Goal: Find specific page/section: Find specific page/section

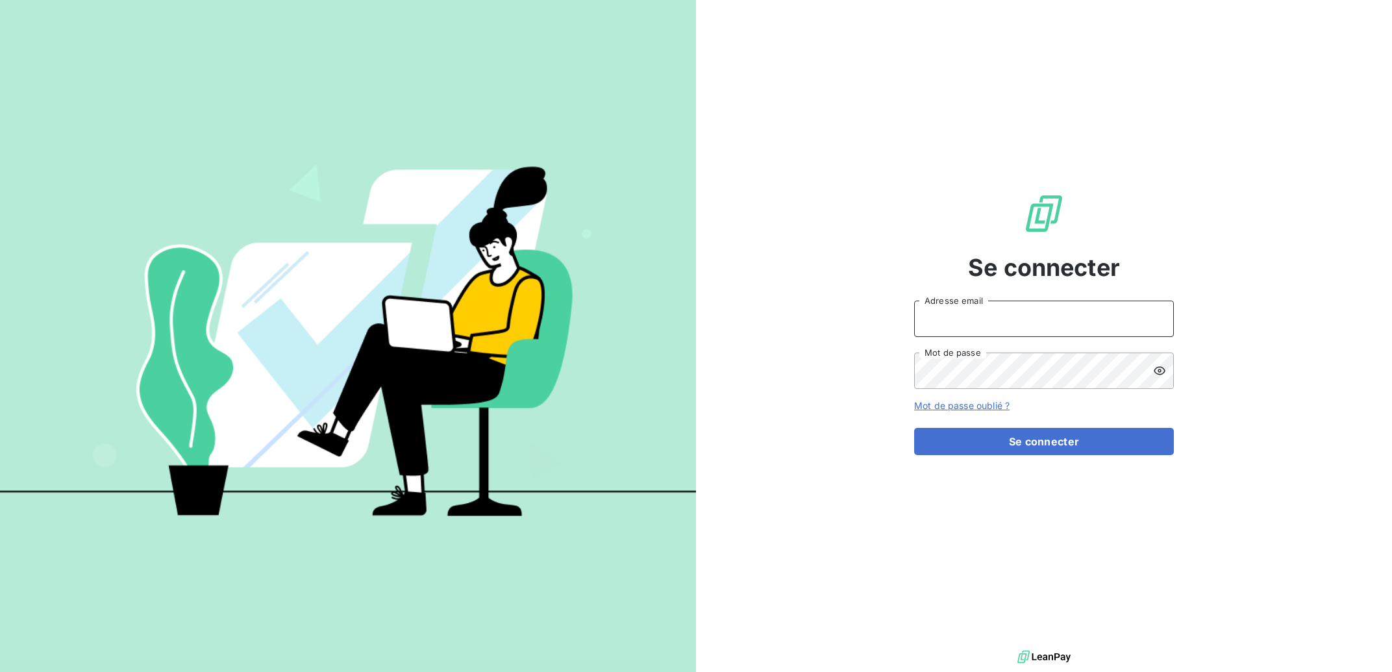
click at [989, 329] on input "Adresse email" at bounding box center [1044, 319] width 260 height 36
click at [990, 327] on input "Adresse email" at bounding box center [1044, 319] width 260 height 36
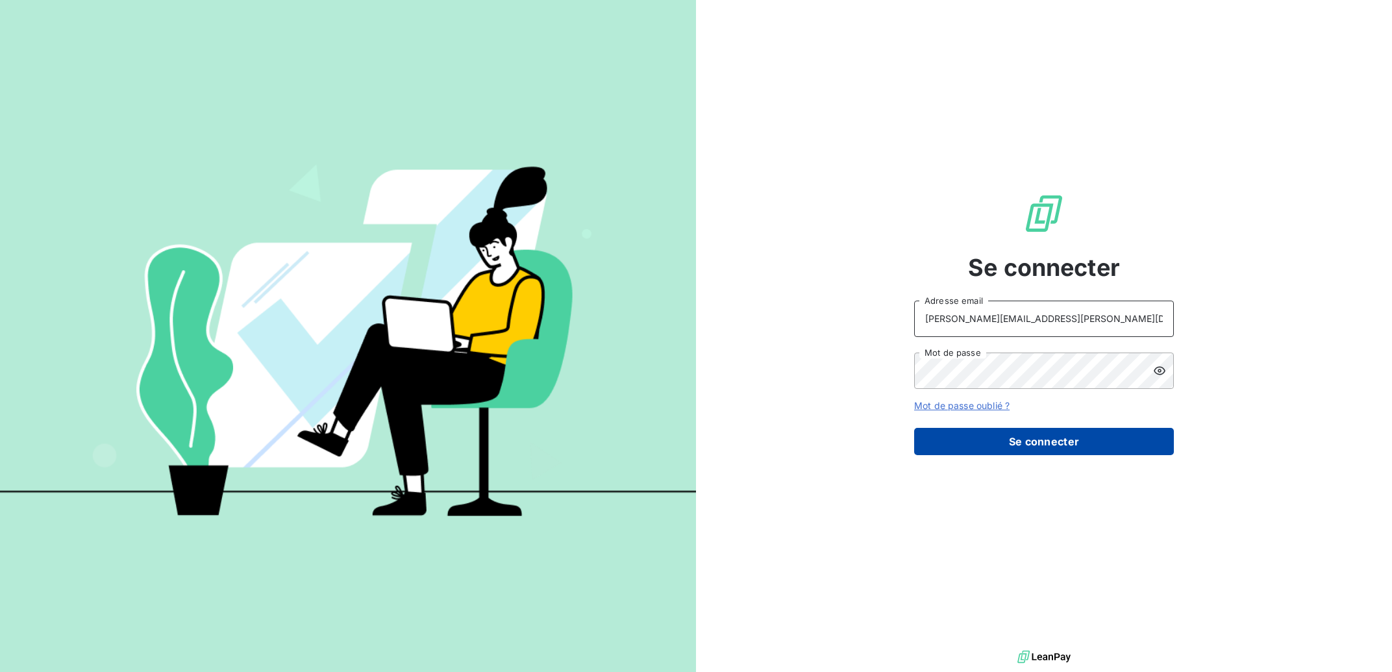
type input "[PERSON_NAME][EMAIL_ADDRESS][PERSON_NAME][DOMAIN_NAME]"
click at [1007, 445] on button "Se connecter" at bounding box center [1044, 441] width 260 height 27
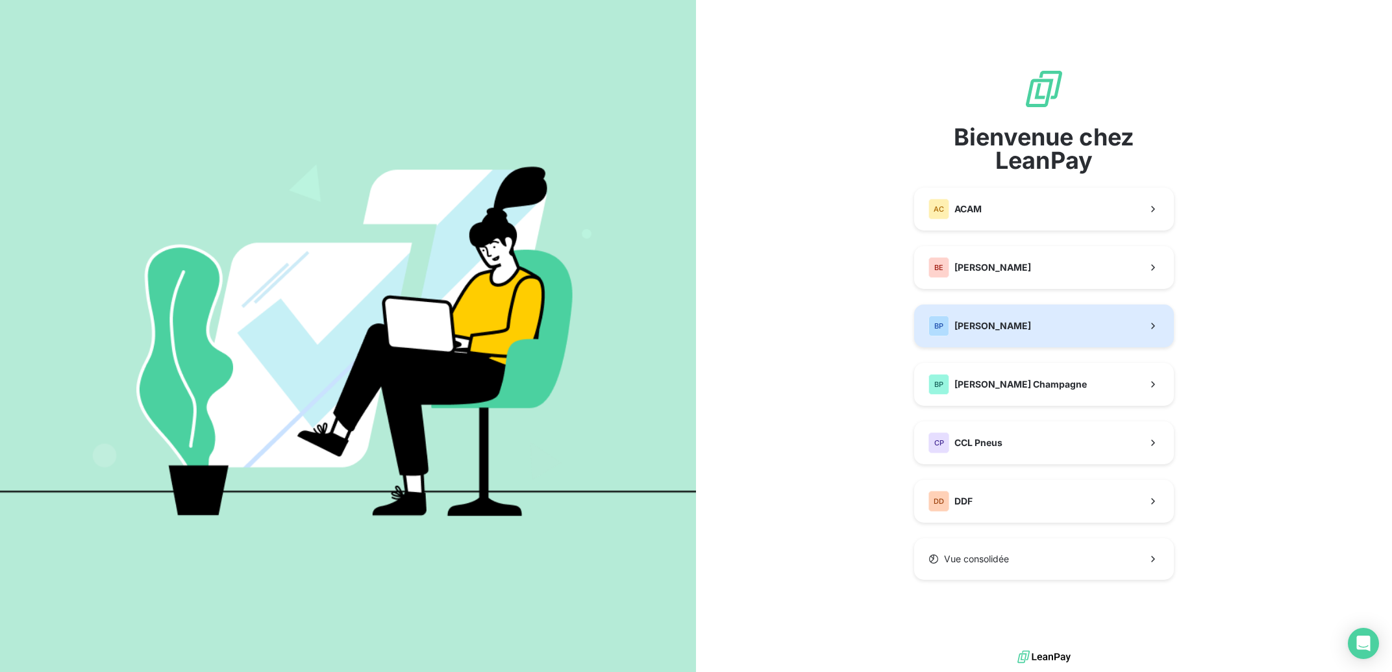
click at [1030, 330] on button "[PERSON_NAME]" at bounding box center [1044, 326] width 260 height 43
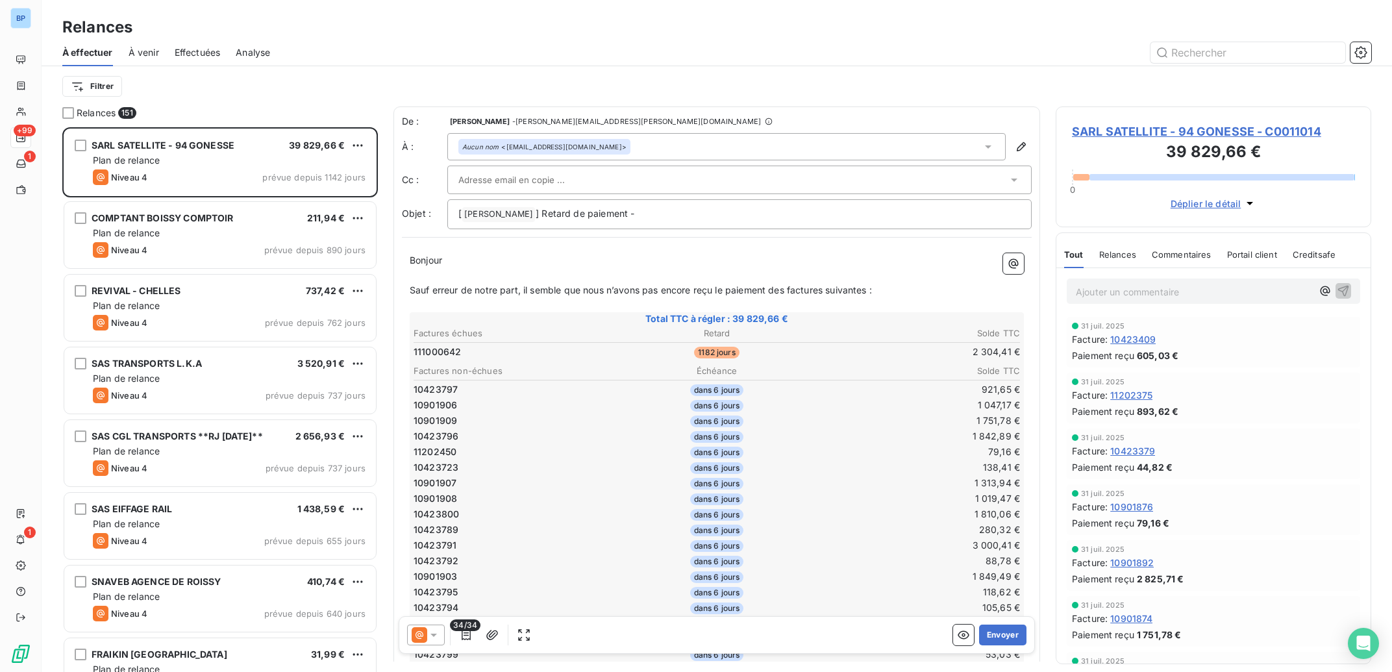
scroll to position [1, 1]
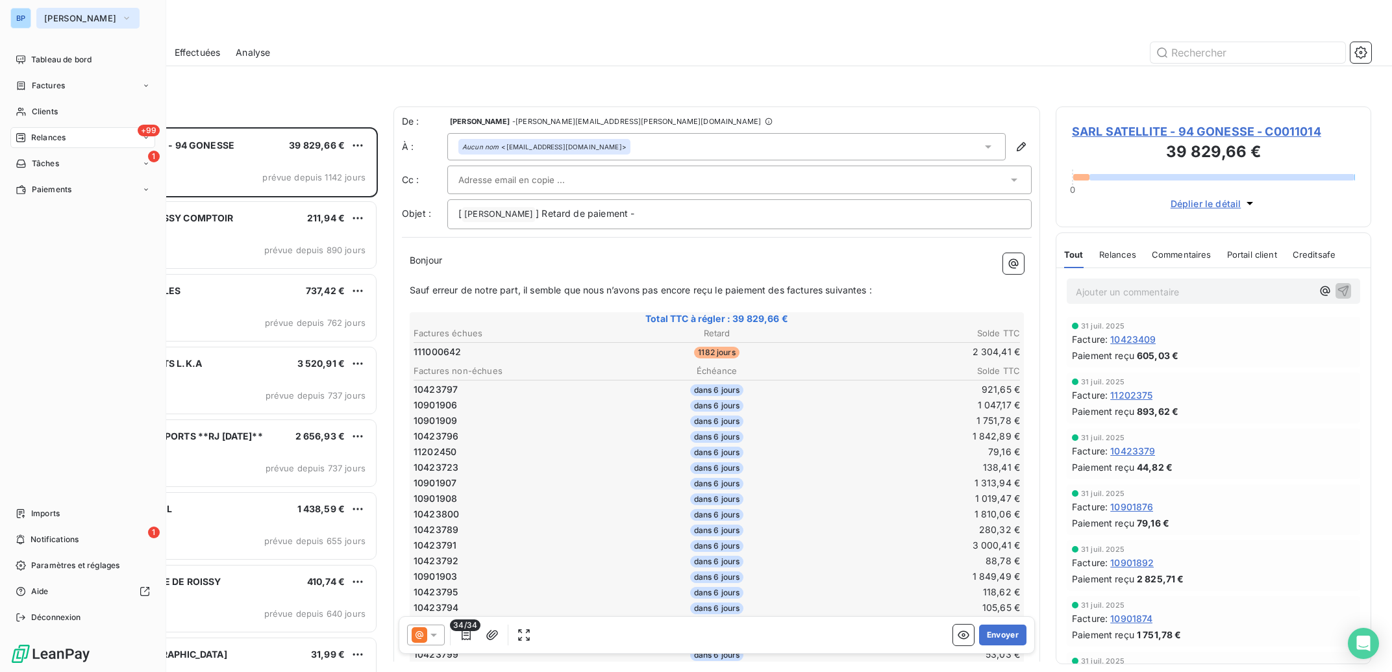
click at [84, 19] on span "[PERSON_NAME]" at bounding box center [80, 18] width 72 height 10
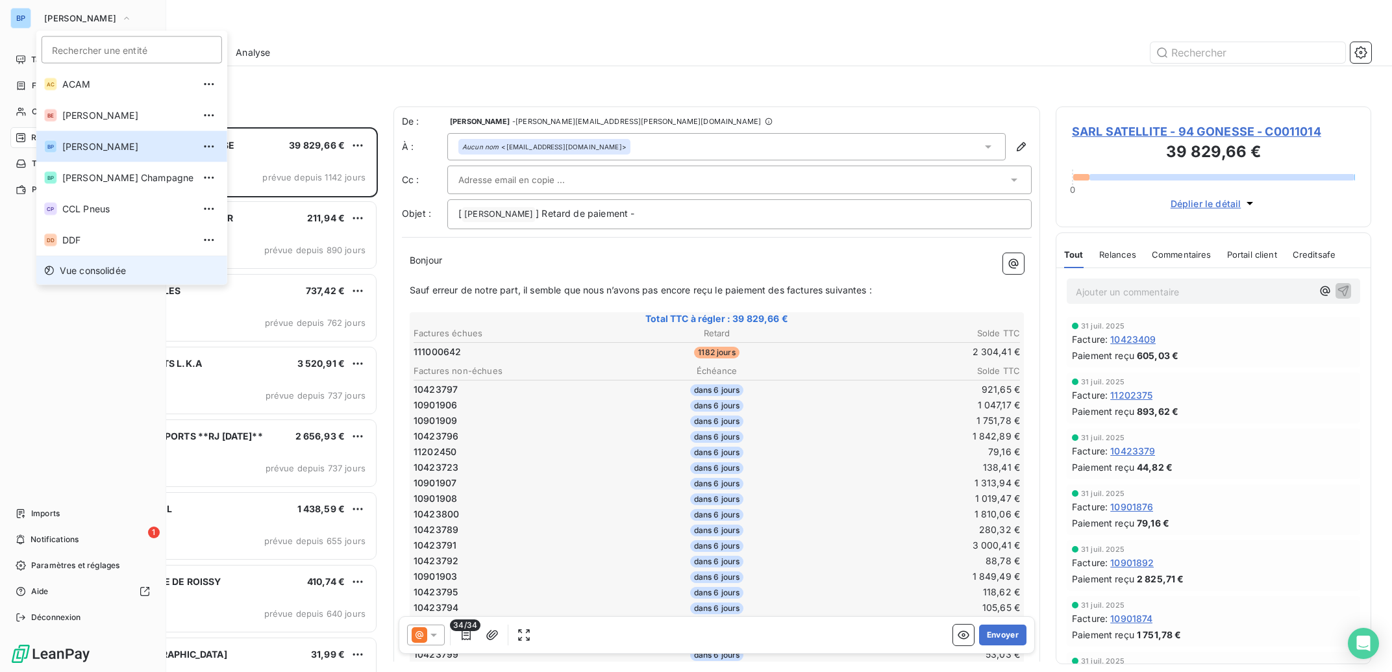
click at [113, 278] on li "Vue consolidée" at bounding box center [131, 270] width 191 height 29
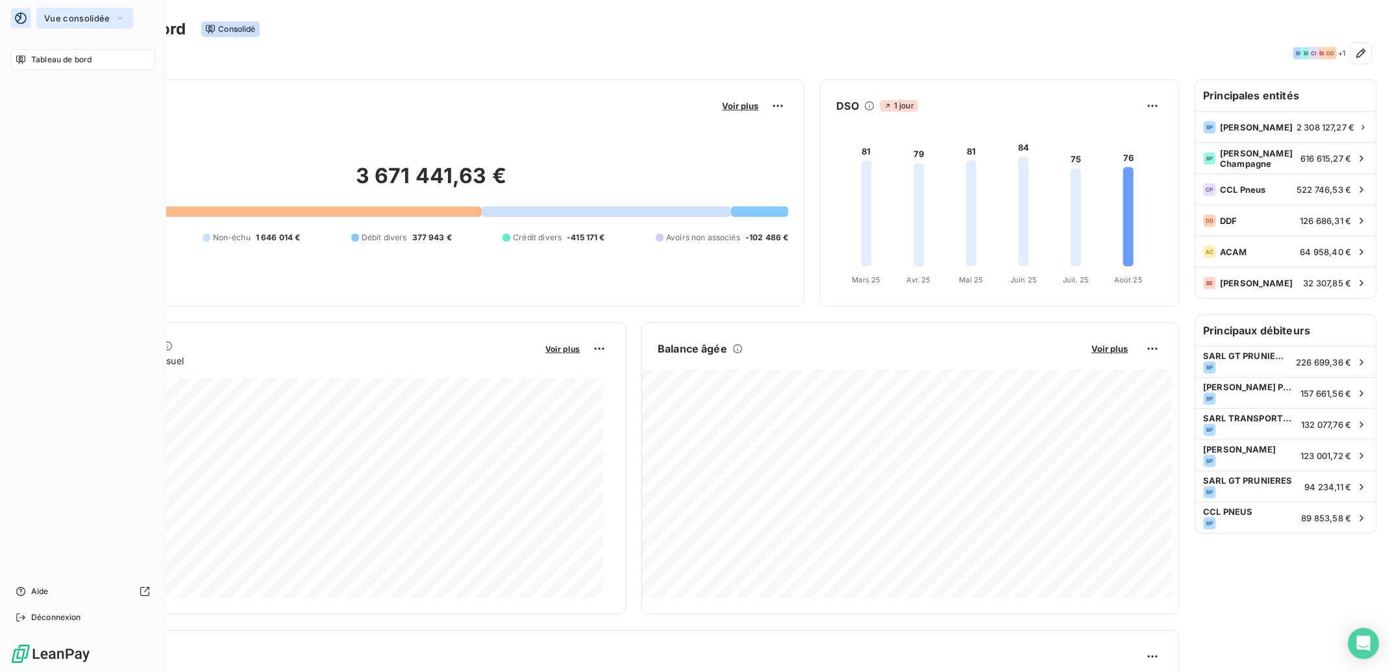
click at [74, 18] on span "Vue consolidée" at bounding box center [77, 18] width 66 height 10
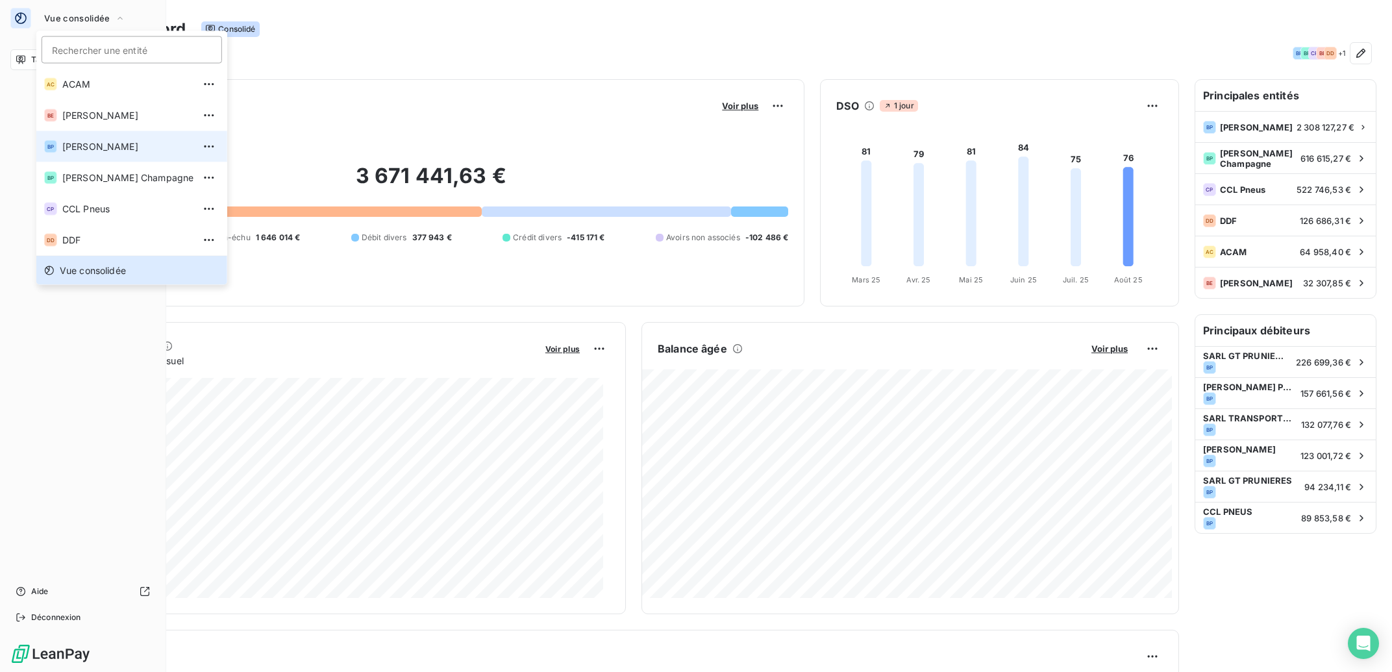
click at [122, 145] on span "[PERSON_NAME]" at bounding box center [127, 146] width 131 height 13
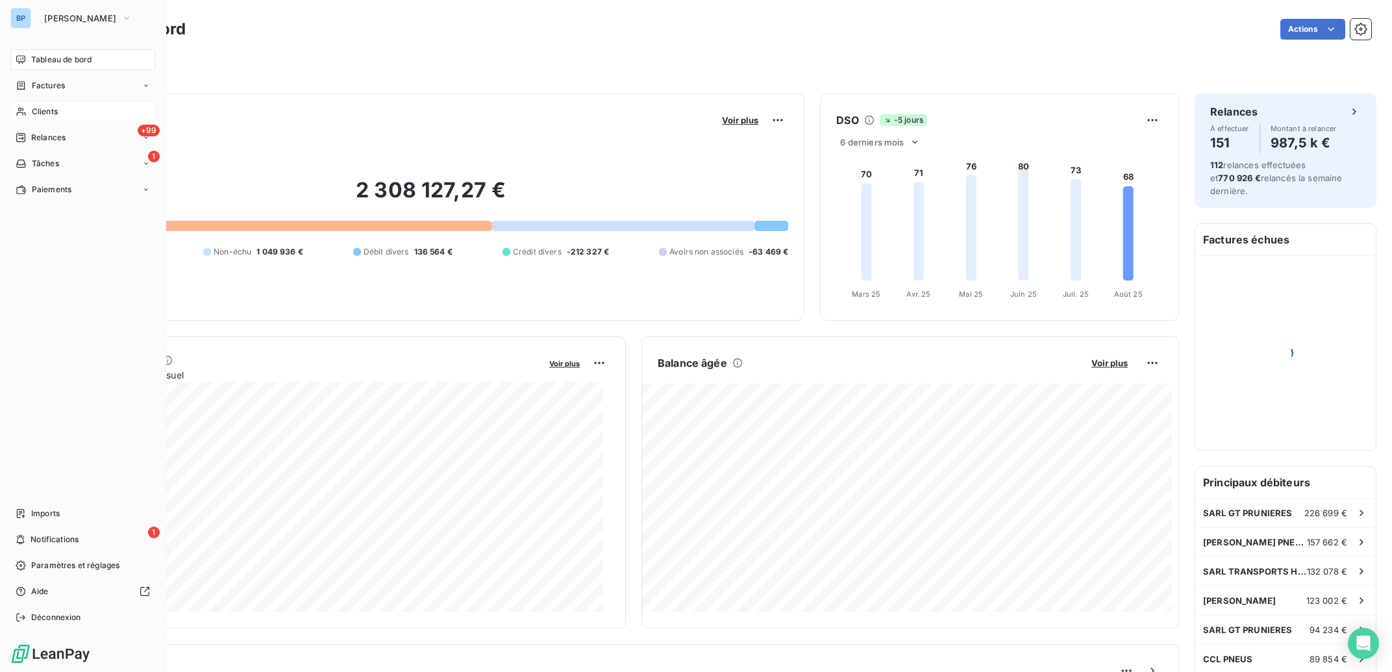
click at [44, 112] on span "Clients" at bounding box center [45, 112] width 26 height 12
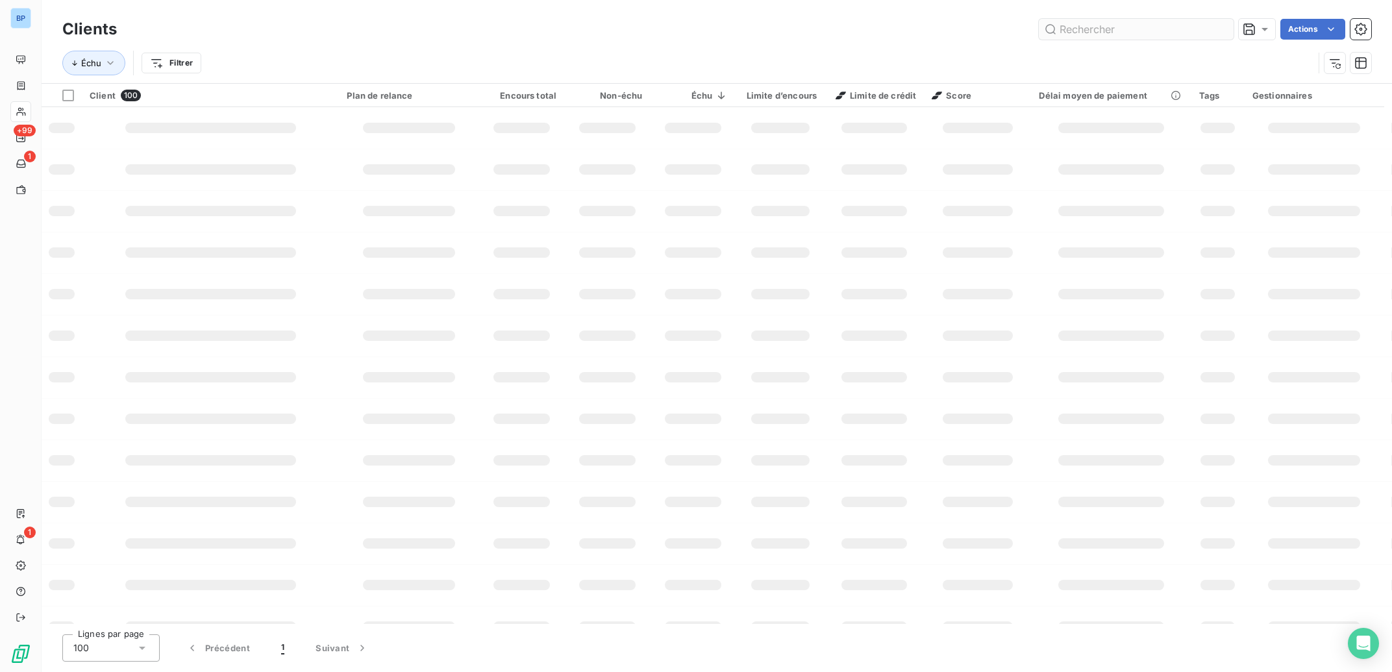
click at [1085, 29] on input "text" at bounding box center [1136, 29] width 195 height 21
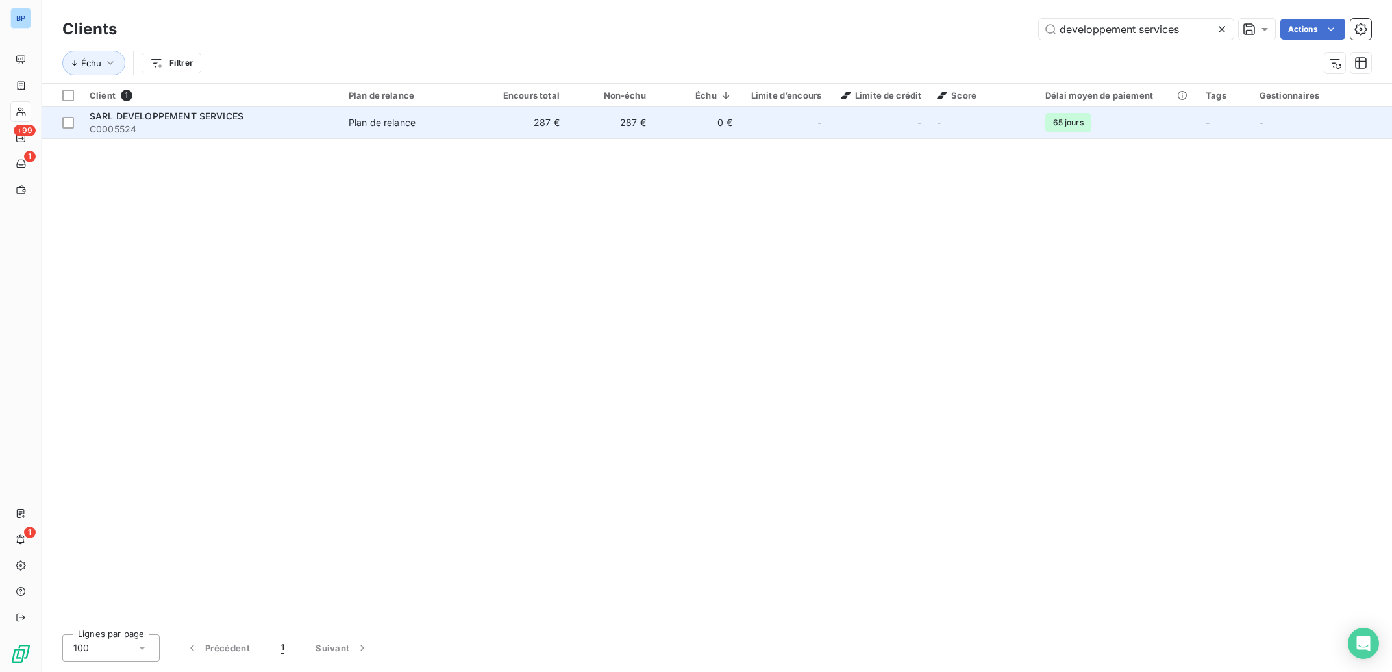
type input "developpement services"
click at [725, 129] on td "0 €" at bounding box center [697, 122] width 86 height 31
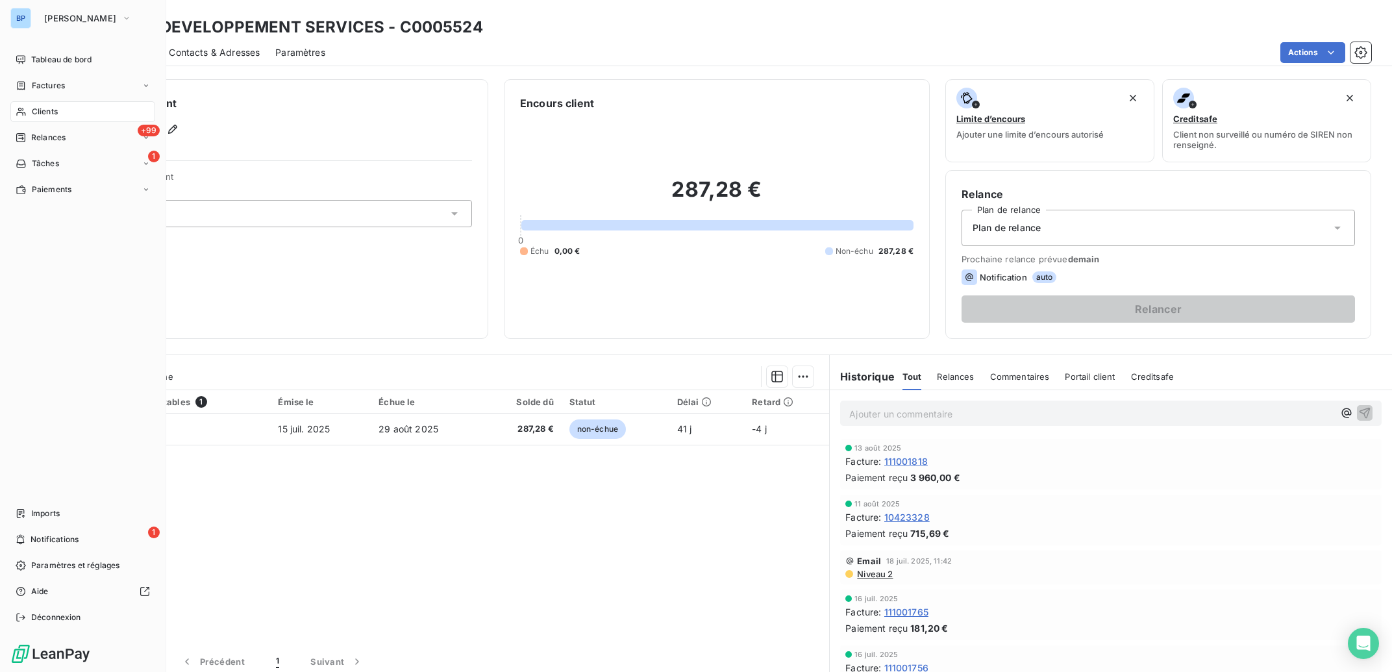
click at [45, 112] on span "Clients" at bounding box center [45, 112] width 26 height 12
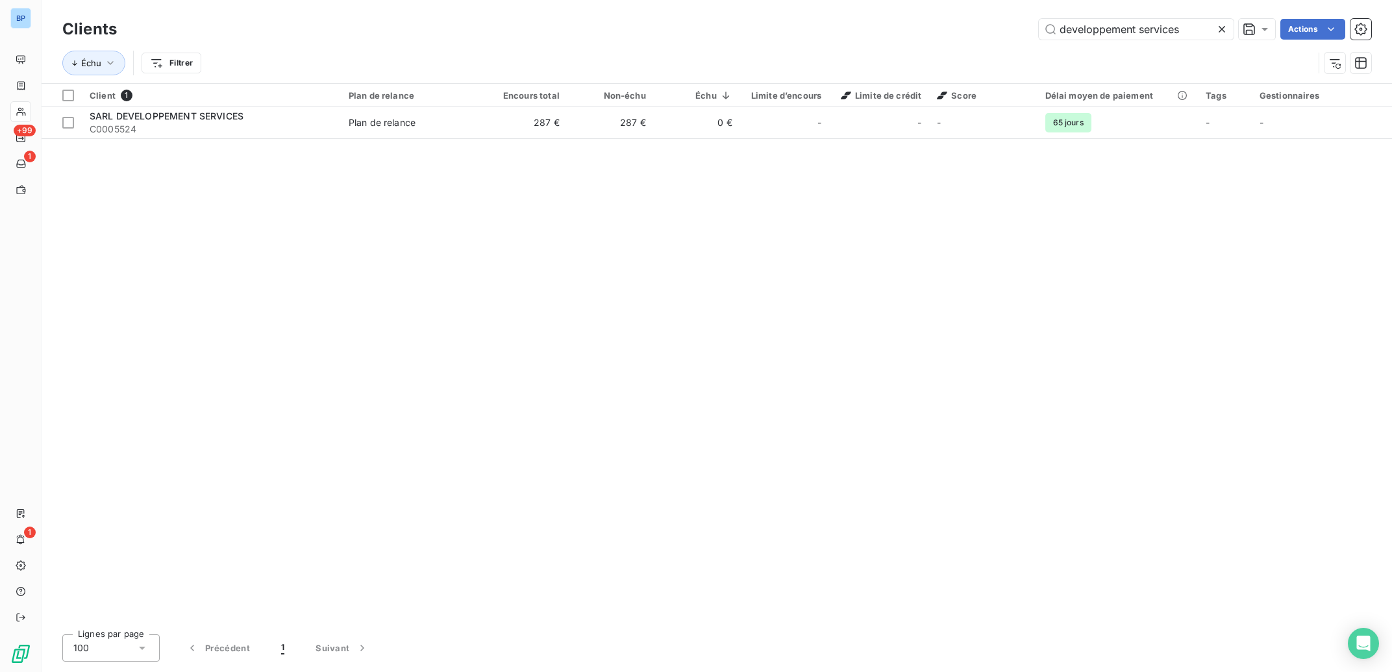
click at [1224, 31] on icon at bounding box center [1222, 29] width 6 height 6
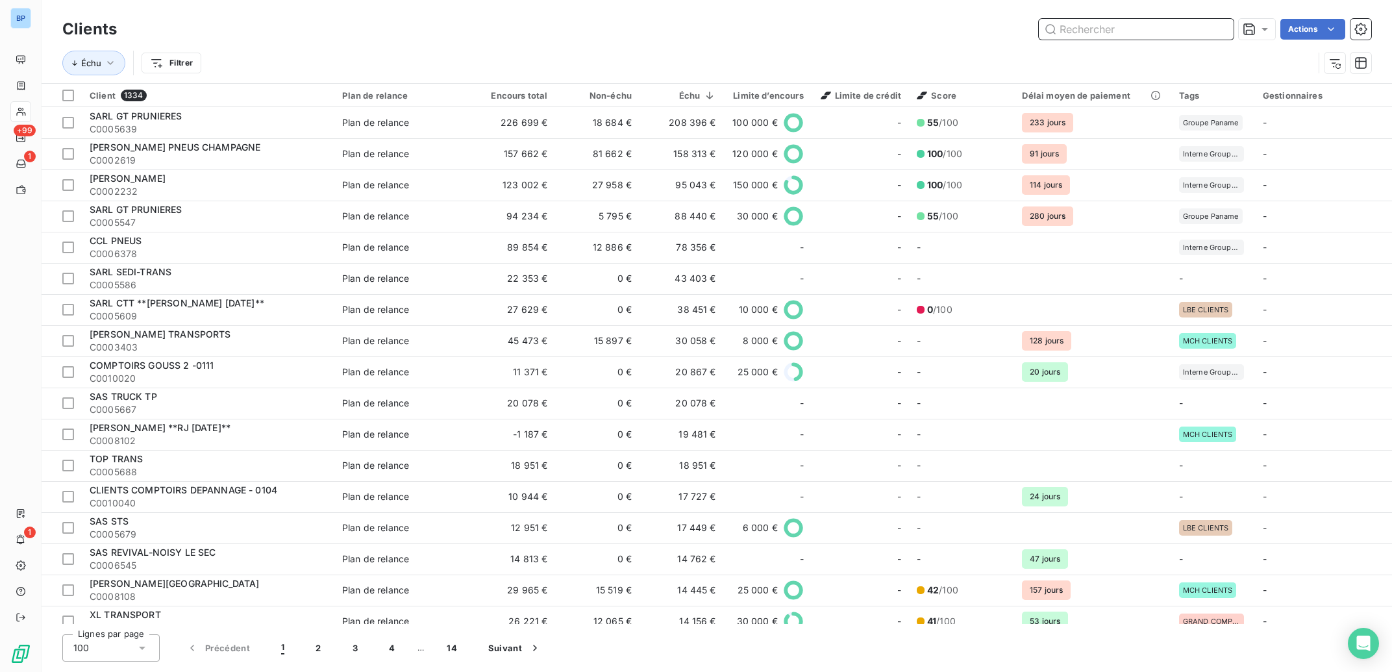
click at [1163, 29] on input "text" at bounding box center [1136, 29] width 195 height 21
click at [1157, 29] on input "text" at bounding box center [1136, 29] width 195 height 21
click at [1166, 31] on input "ani" at bounding box center [1136, 29] width 195 height 21
click at [1165, 31] on input "ani" at bounding box center [1136, 29] width 195 height 21
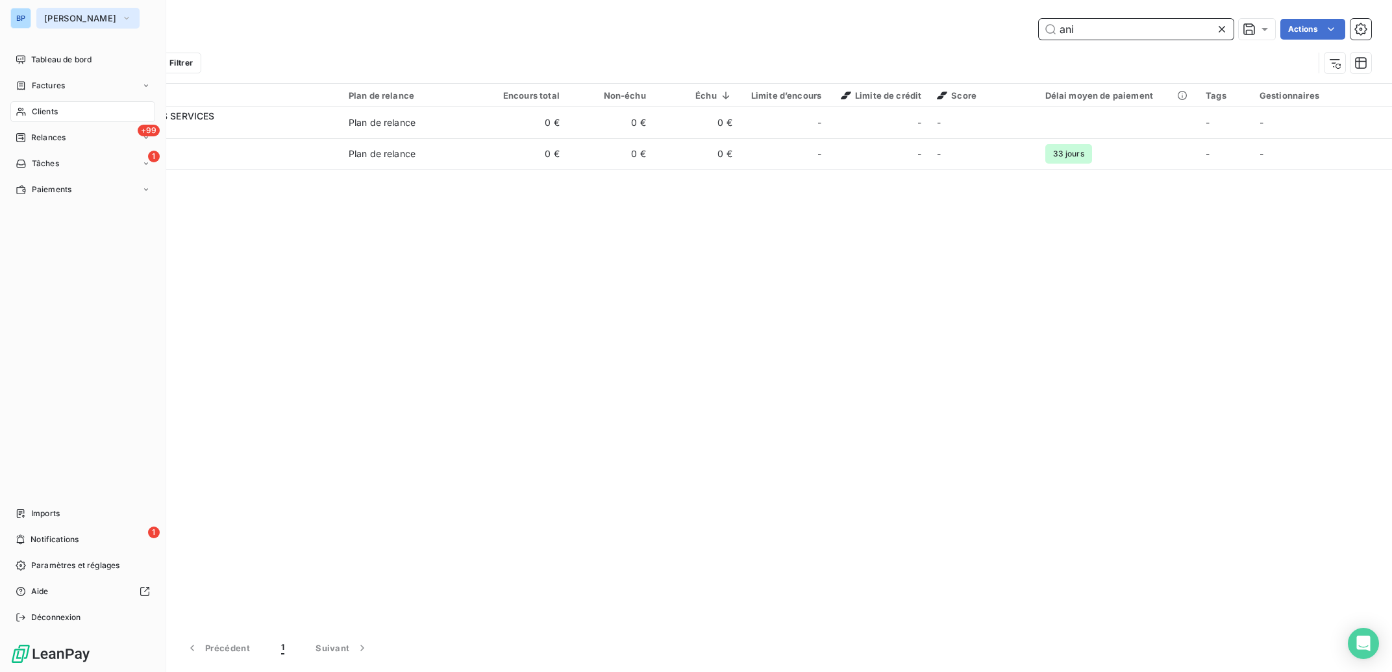
type input "ani"
click at [81, 18] on span "[PERSON_NAME]" at bounding box center [80, 18] width 72 height 10
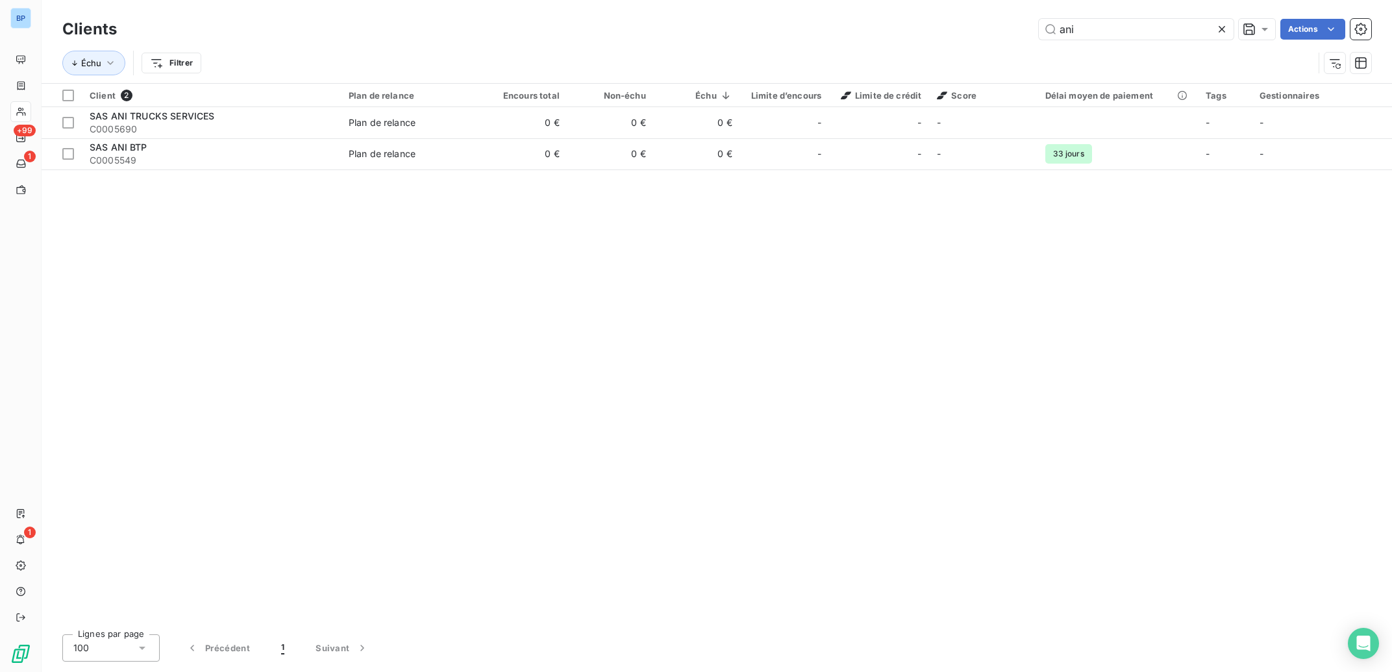
click at [342, 27] on div "ani Actions" at bounding box center [751, 29] width 1239 height 21
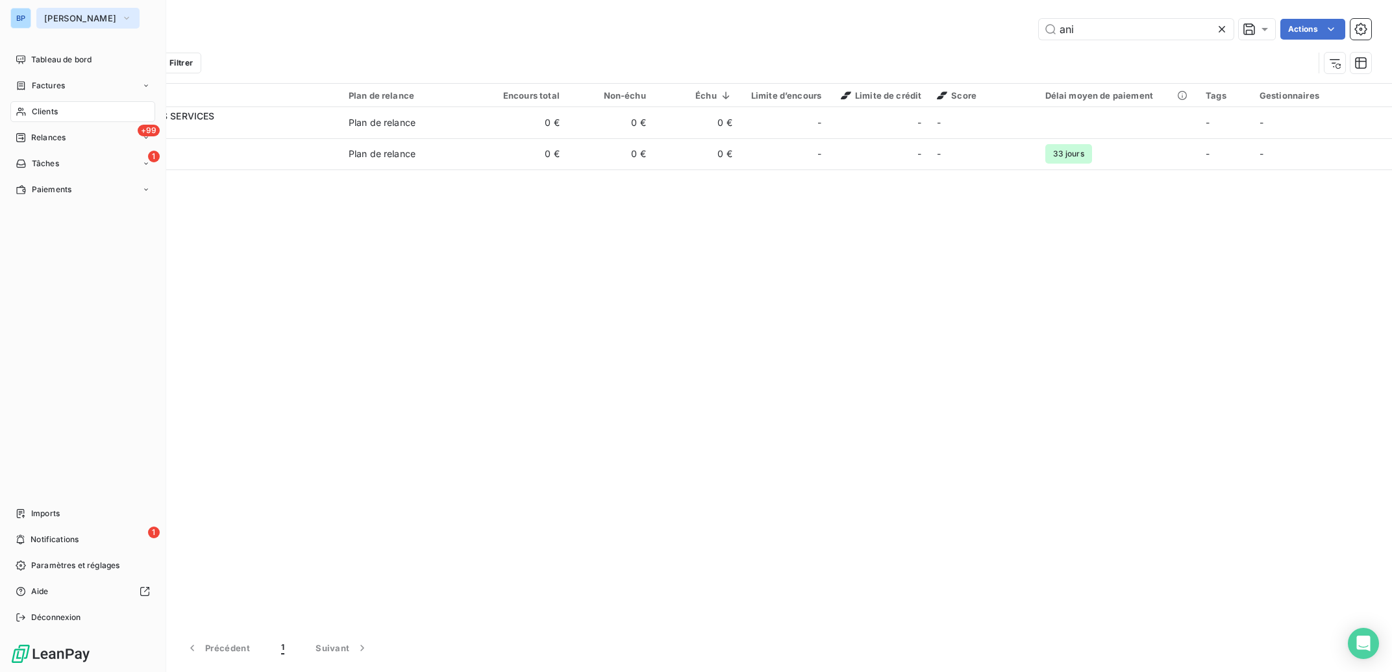
click at [88, 16] on span "[PERSON_NAME]" at bounding box center [80, 18] width 72 height 10
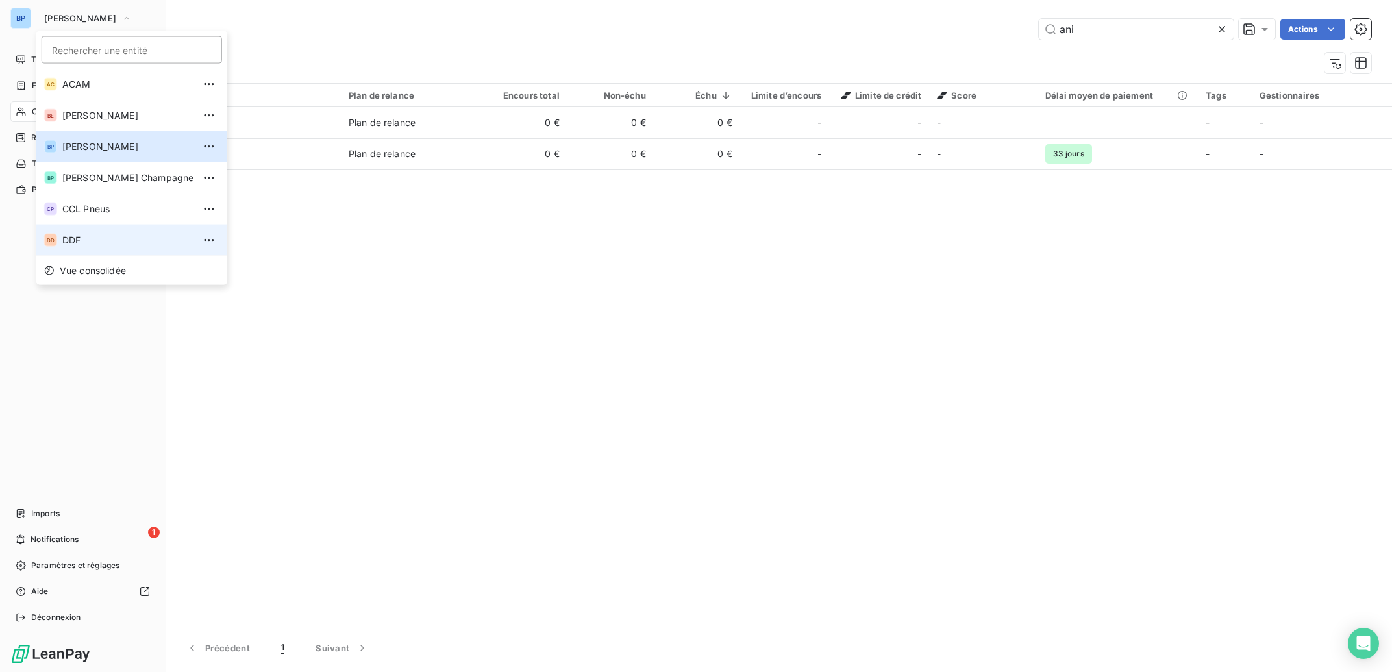
click at [101, 247] on li "DD DDF" at bounding box center [131, 240] width 191 height 31
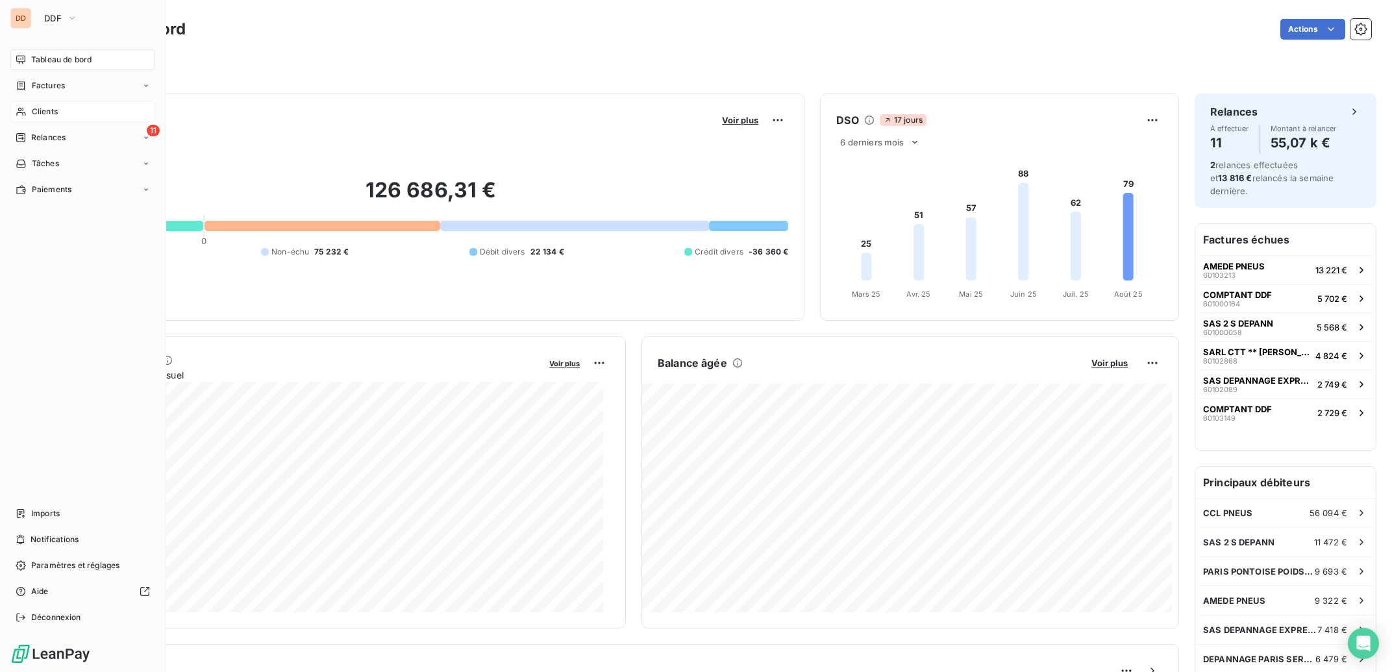
click at [51, 107] on span "Clients" at bounding box center [45, 112] width 26 height 12
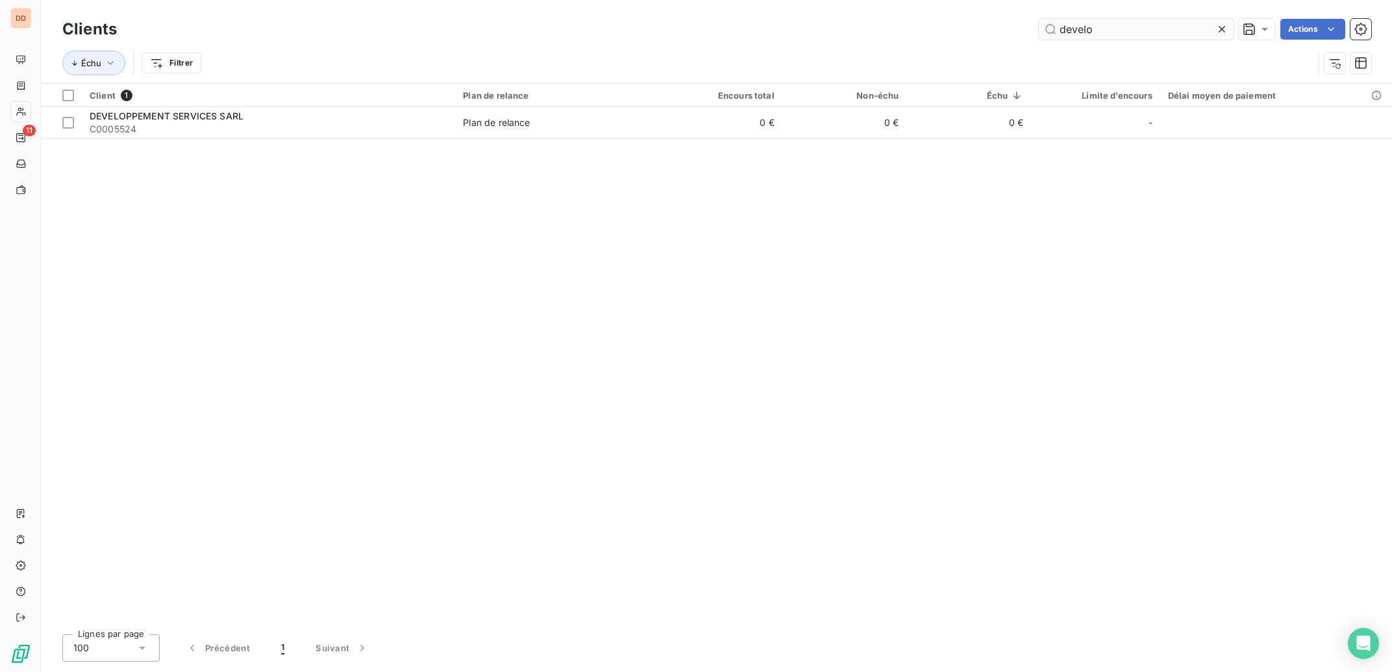
drag, startPoint x: 1124, startPoint y: 27, endPoint x: 1019, endPoint y: 32, distance: 105.3
click at [1039, 32] on input "develo" at bounding box center [1136, 29] width 195 height 21
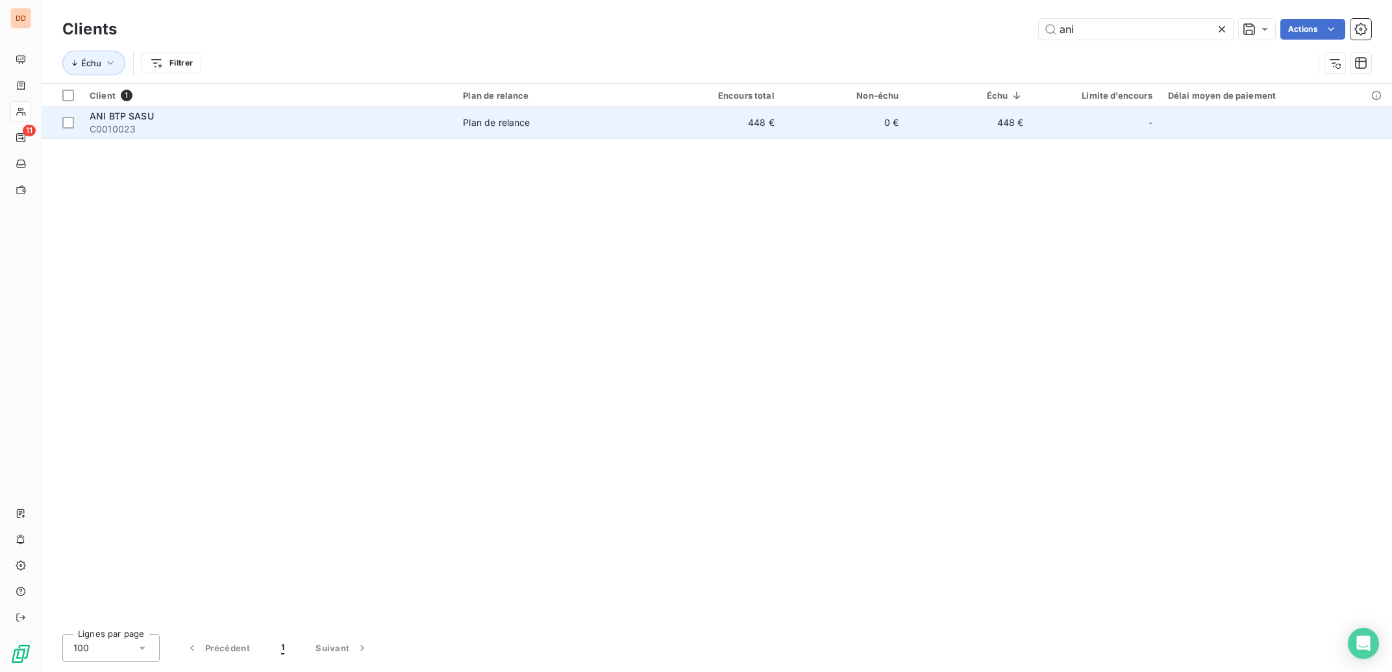
type input "ani"
click at [889, 124] on td "0 €" at bounding box center [845, 122] width 125 height 31
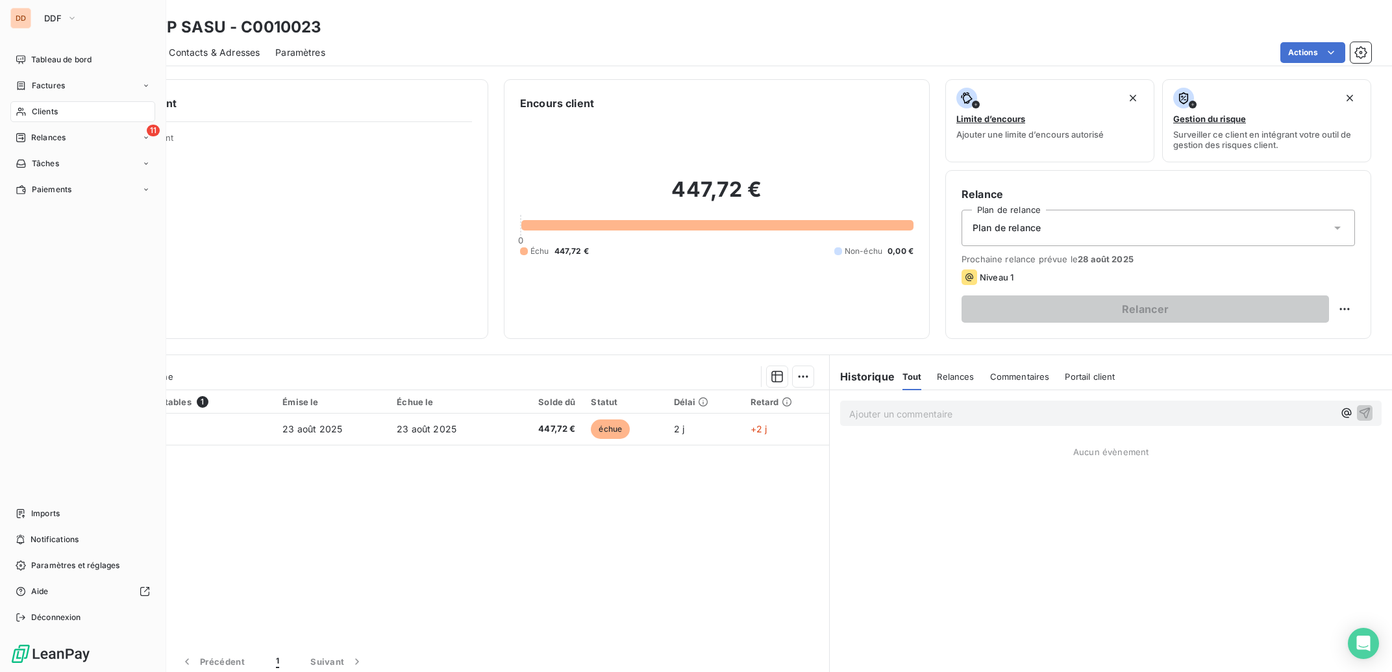
click at [51, 112] on span "Clients" at bounding box center [45, 112] width 26 height 12
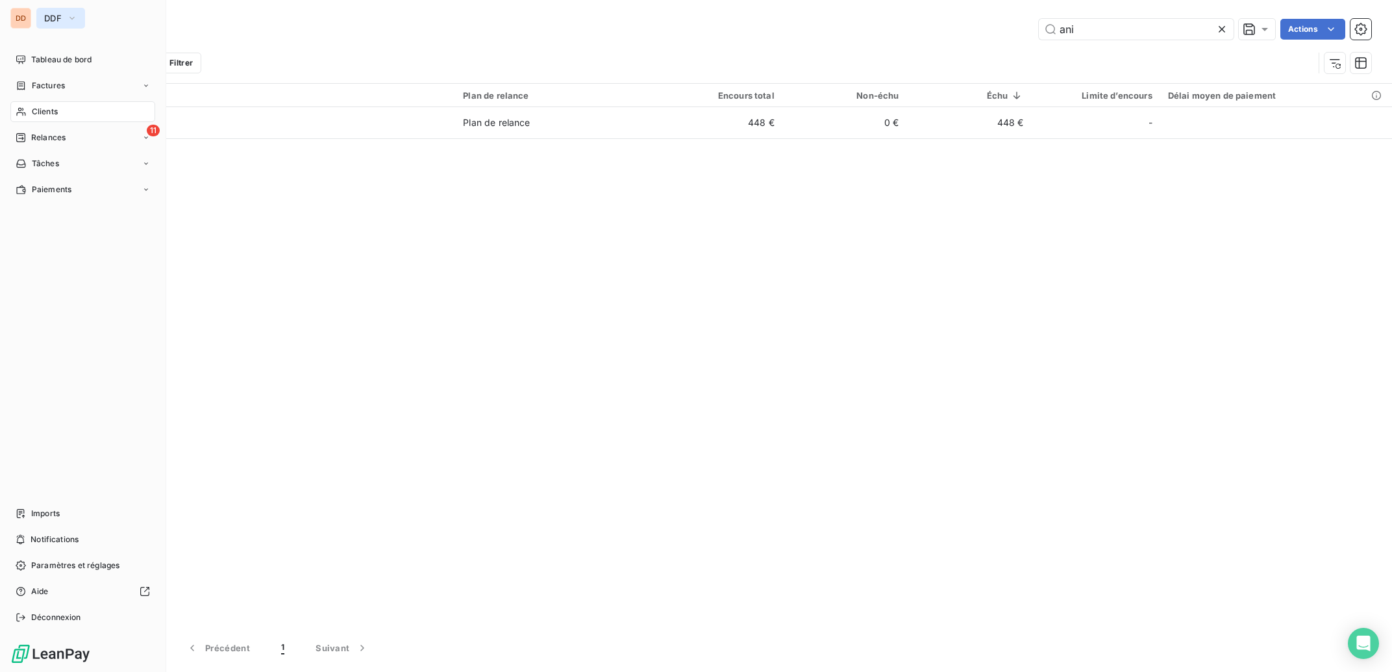
click at [52, 19] on span "DDF" at bounding box center [53, 18] width 18 height 10
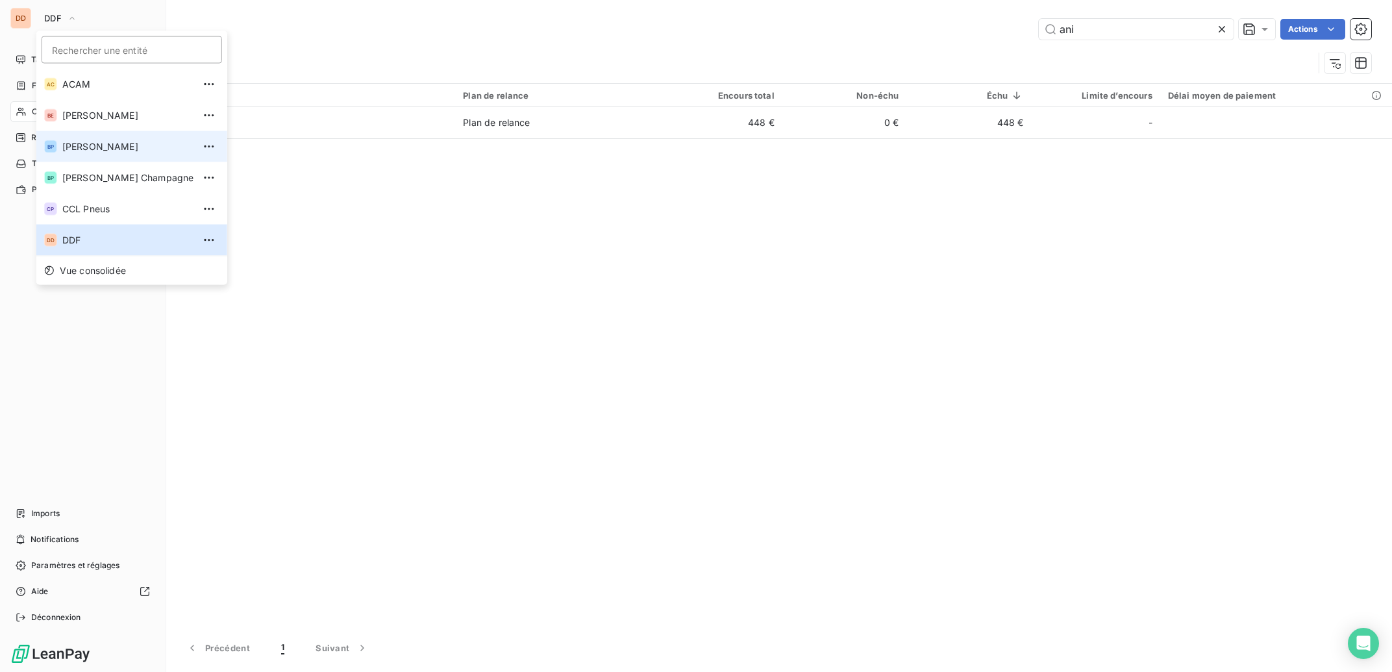
click at [94, 149] on span "[PERSON_NAME]" at bounding box center [127, 146] width 131 height 13
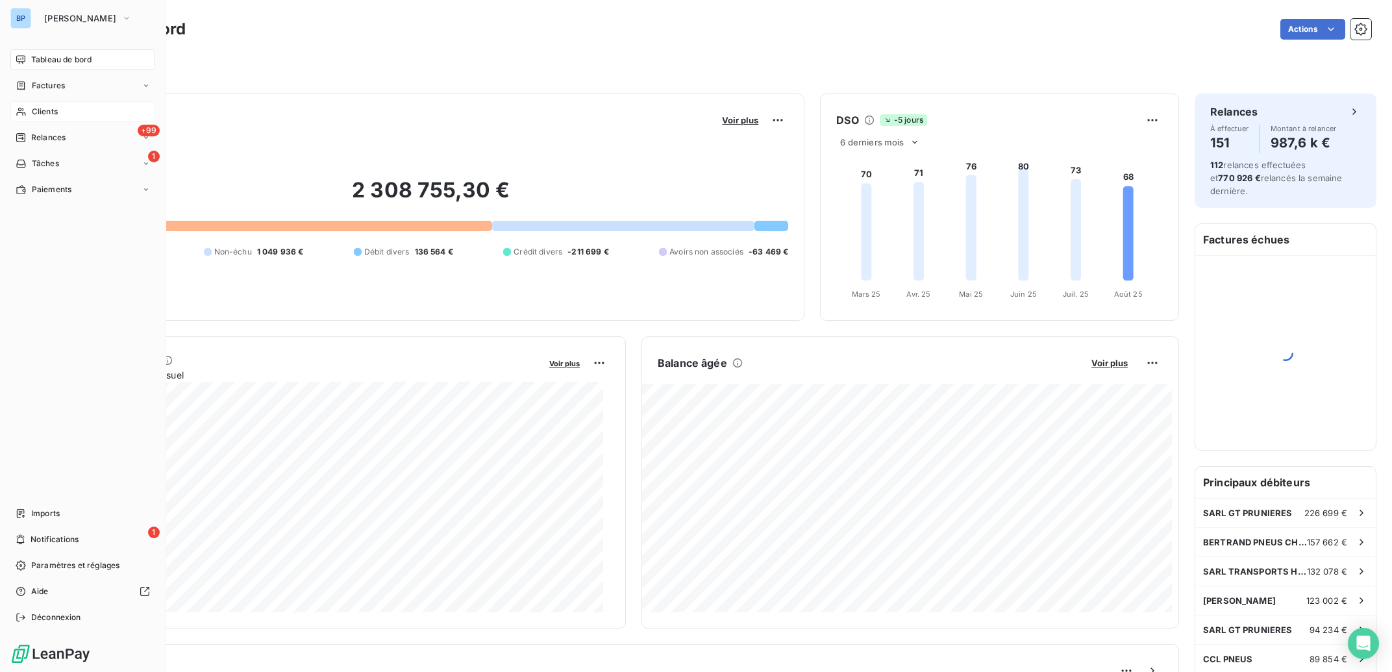
click at [45, 114] on span "Clients" at bounding box center [45, 112] width 26 height 12
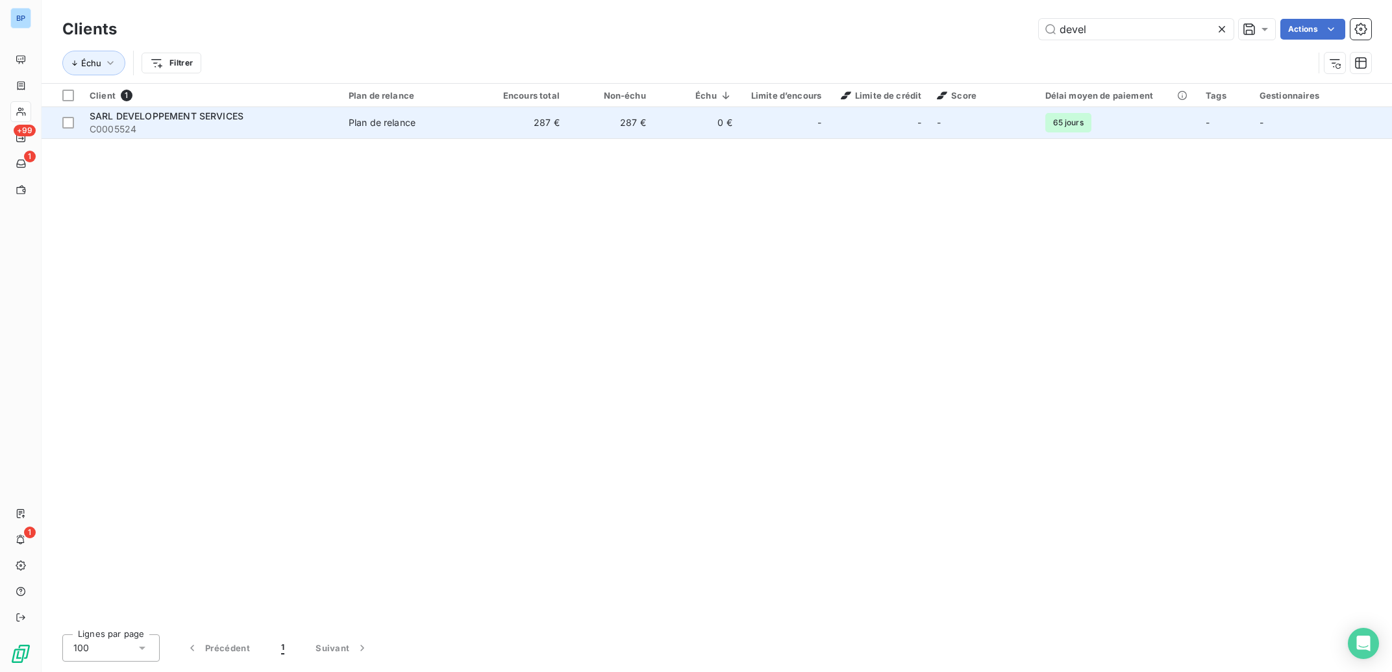
type input "devel"
click at [435, 120] on span "Plan de relance" at bounding box center [411, 122] width 125 height 13
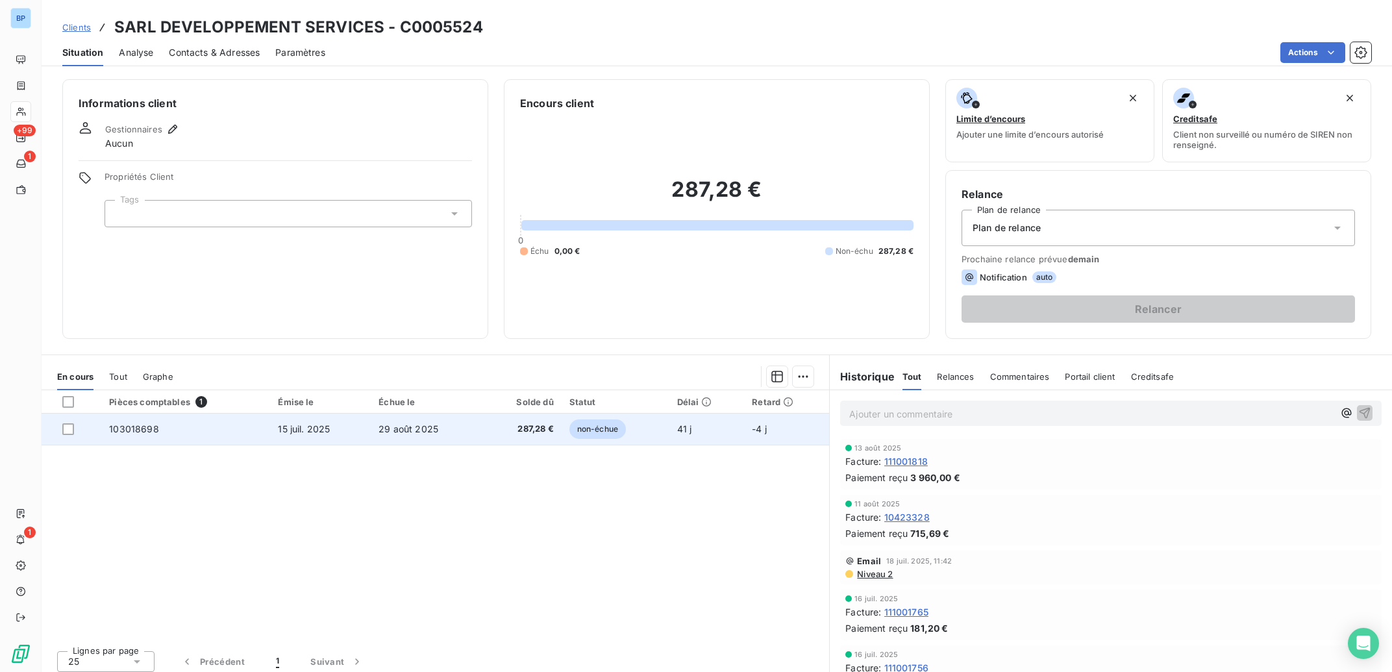
click at [477, 431] on td "29 août 2025" at bounding box center [427, 429] width 112 height 31
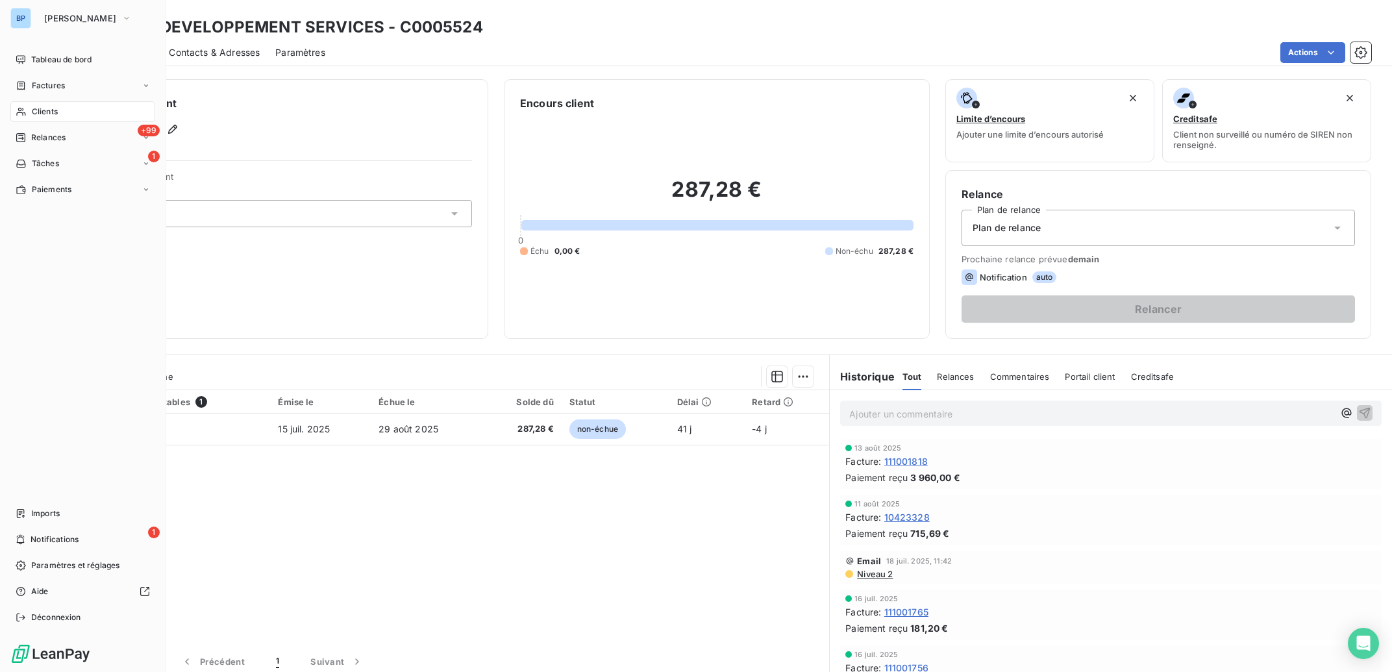
click at [55, 114] on span "Clients" at bounding box center [45, 112] width 26 height 12
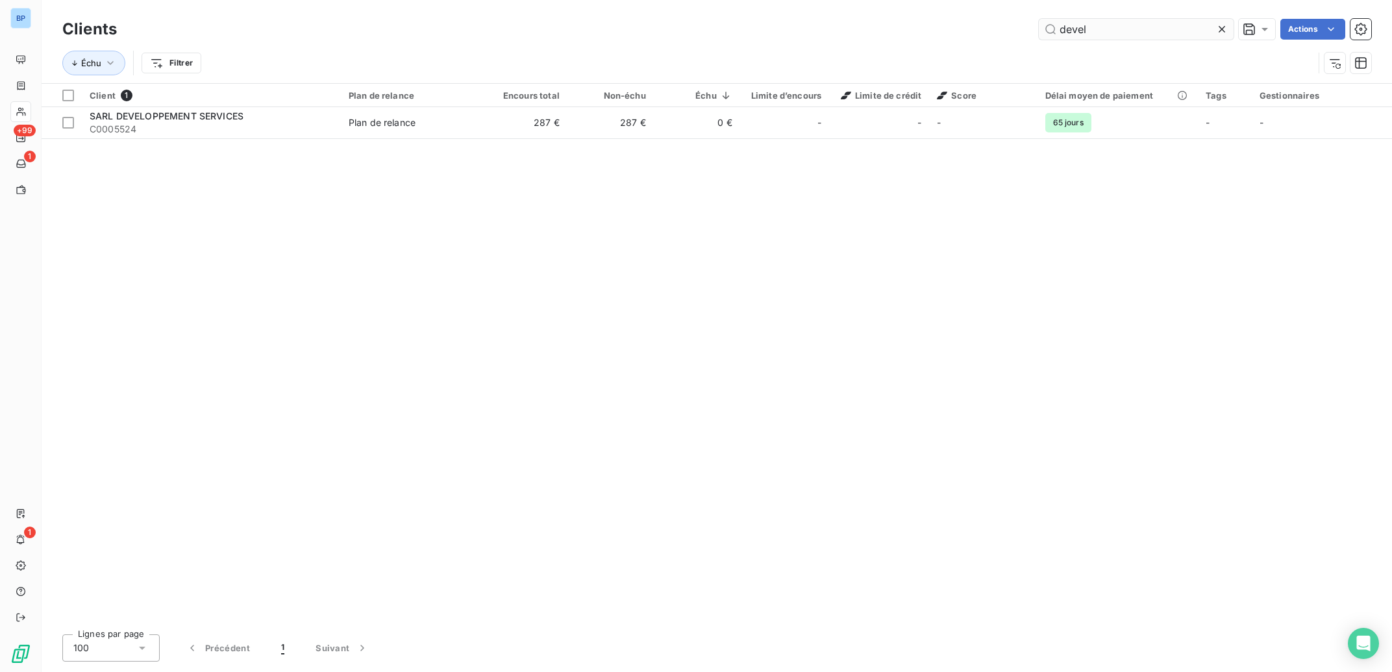
drag, startPoint x: 1131, startPoint y: 33, endPoint x: 1024, endPoint y: 32, distance: 107.2
click at [1039, 32] on input "devel" at bounding box center [1136, 29] width 195 height 21
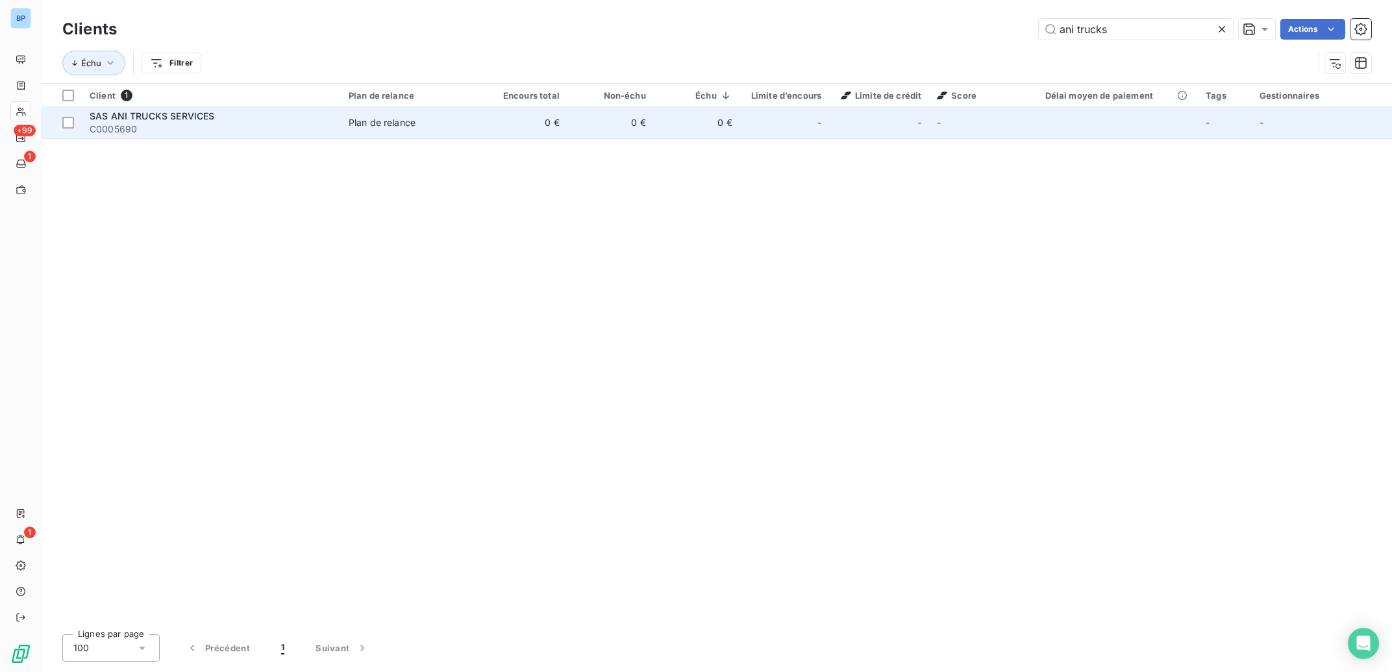
type input "ani trucks"
click at [628, 132] on td "0 €" at bounding box center [611, 122] width 86 height 31
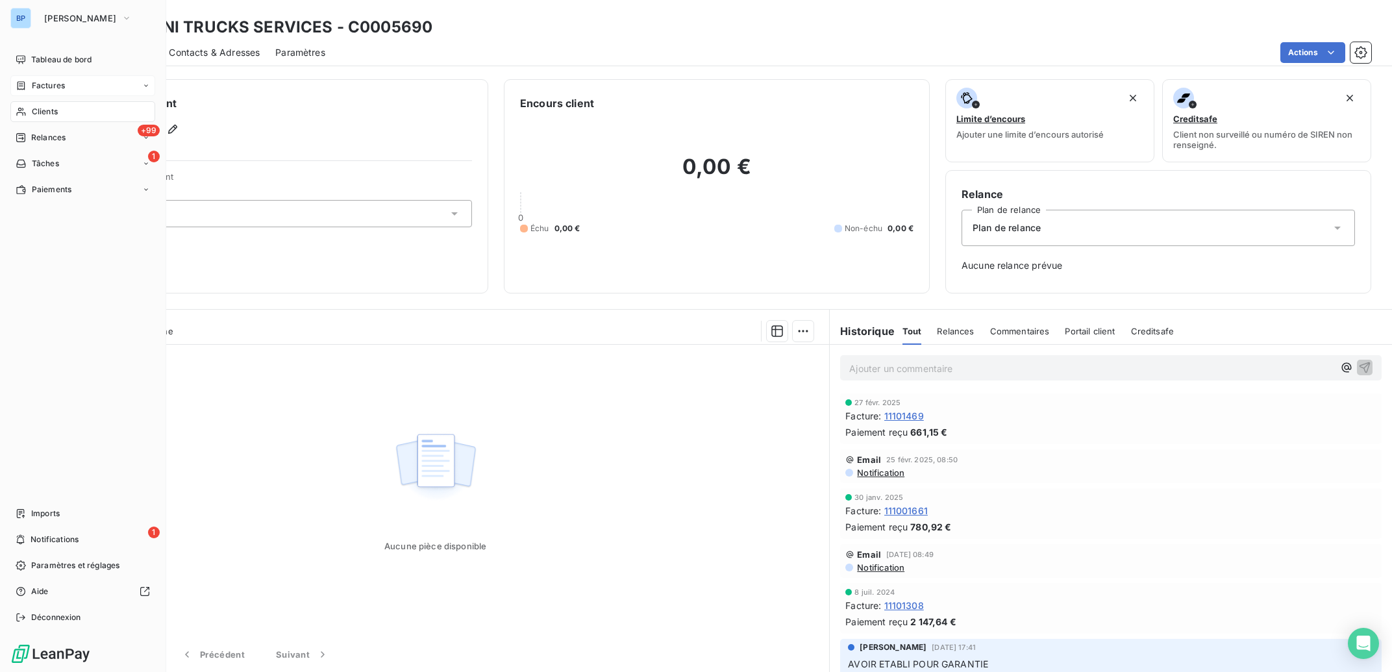
click at [73, 86] on div "Factures" at bounding box center [82, 85] width 145 height 21
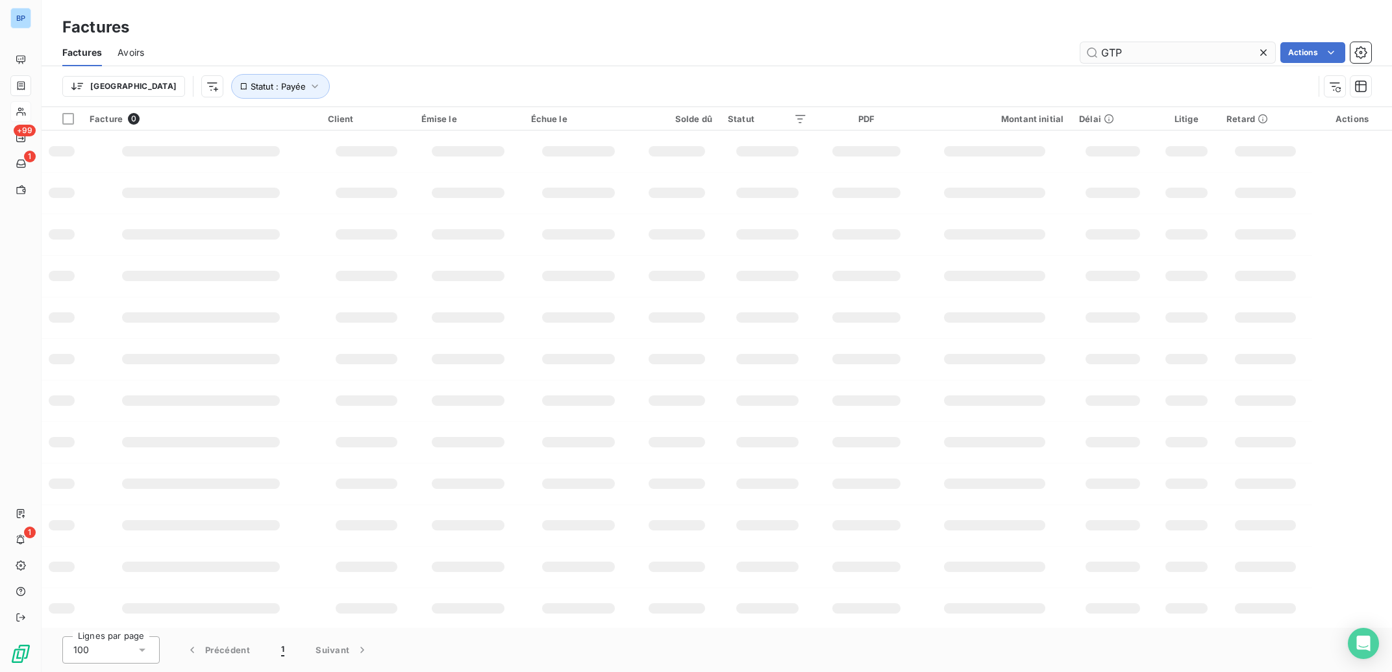
drag, startPoint x: 1190, startPoint y: 57, endPoint x: 1005, endPoint y: 47, distance: 184.7
click at [1081, 47] on input "GTP" at bounding box center [1178, 52] width 195 height 21
type input "10423328"
